Goal: Find specific page/section: Find specific page/section

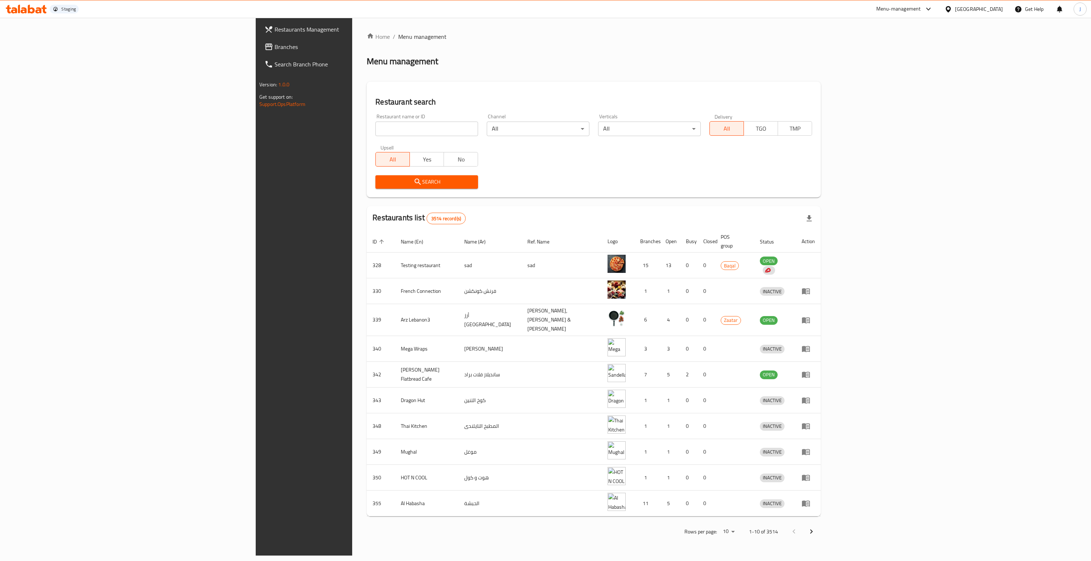
click at [275, 50] on span "Branches" at bounding box center [353, 46] width 157 height 9
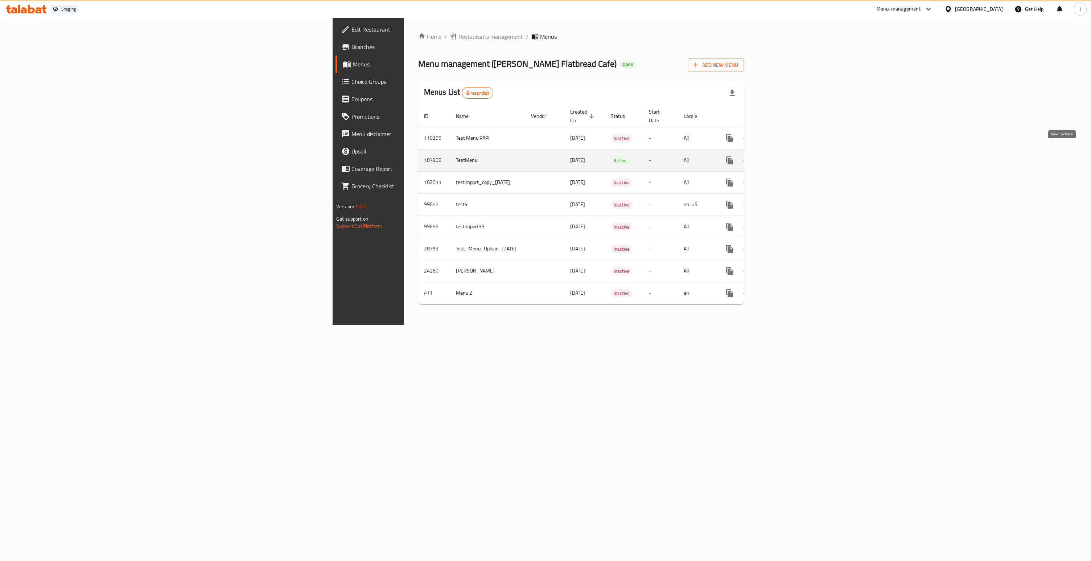
click at [786, 156] on icon "enhanced table" at bounding box center [782, 160] width 9 height 9
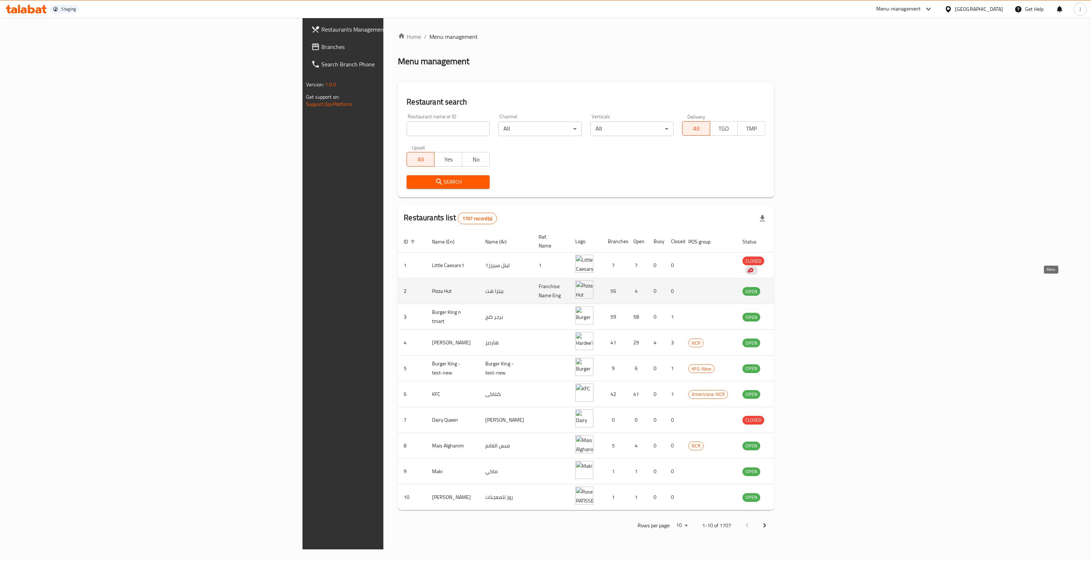
click at [789, 288] on icon "enhanced table" at bounding box center [785, 291] width 8 height 6
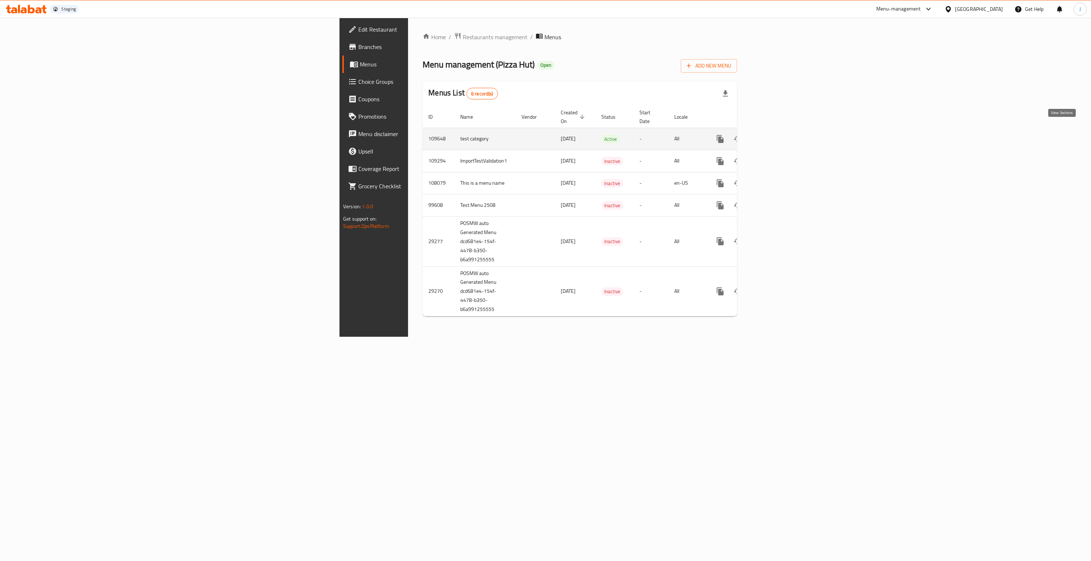
click at [781, 130] on link "enhanced table" at bounding box center [772, 138] width 17 height 17
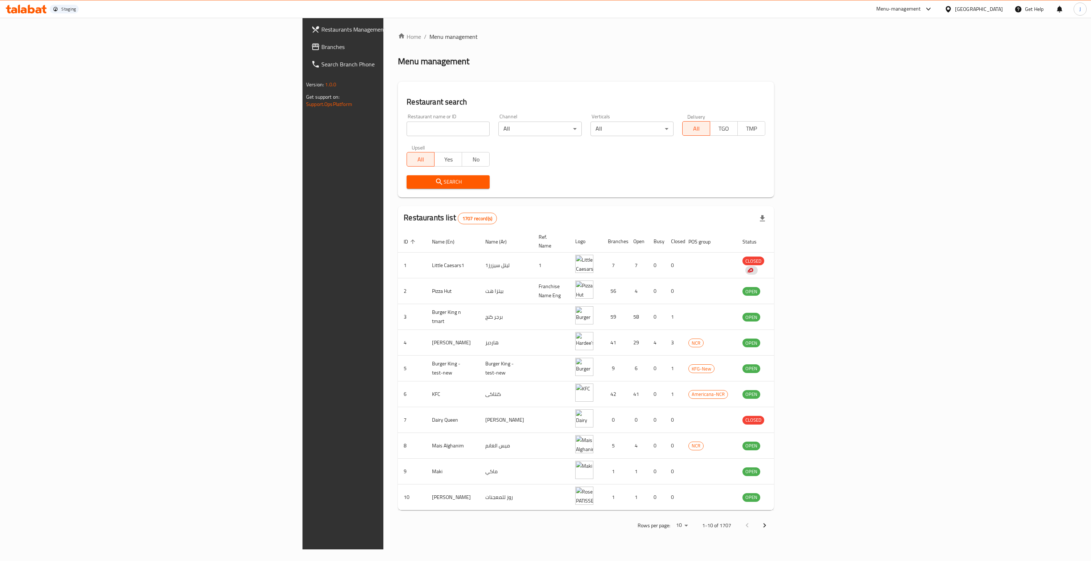
click at [921, 7] on div "Menu-management" at bounding box center [898, 9] width 45 height 9
click at [1001, 12] on div "[GEOGRAPHIC_DATA]" at bounding box center [979, 9] width 48 height 8
click at [757, 71] on div "Home / Menu management Menu management Restaurant search Restaurant name or ID …" at bounding box center [586, 283] width 376 height 502
click at [407, 131] on input "search" at bounding box center [448, 129] width 83 height 15
click at [321, 43] on span "Branches" at bounding box center [399, 46] width 157 height 9
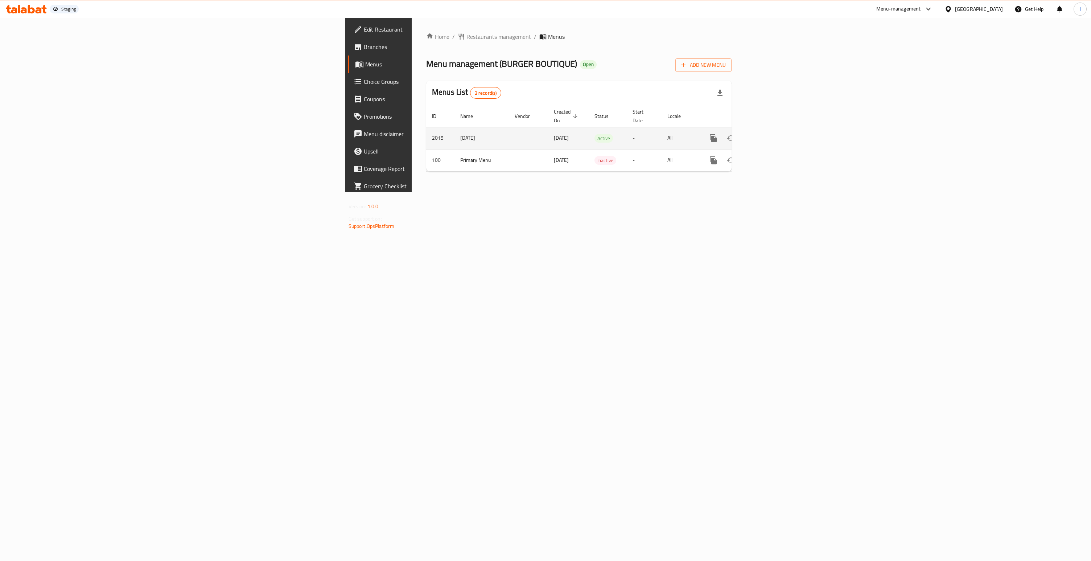
click at [769, 135] on icon "enhanced table" at bounding box center [765, 138] width 7 height 7
